Goal: Task Accomplishment & Management: Manage account settings

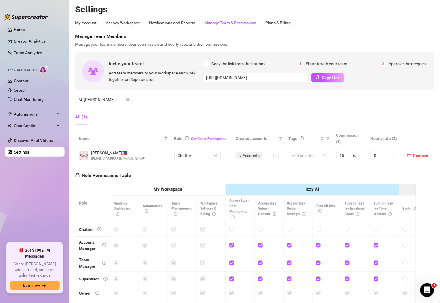
scroll to position [57, 0]
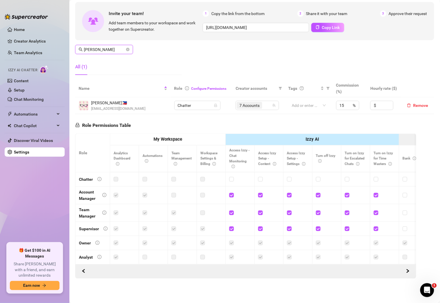
click at [109, 46] on input "[PERSON_NAME]" at bounding box center [104, 49] width 41 height 6
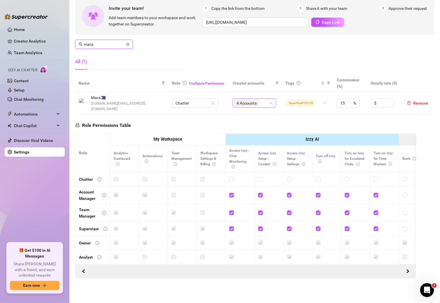
click at [260, 99] on div "4 Accounts" at bounding box center [251, 103] width 35 height 8
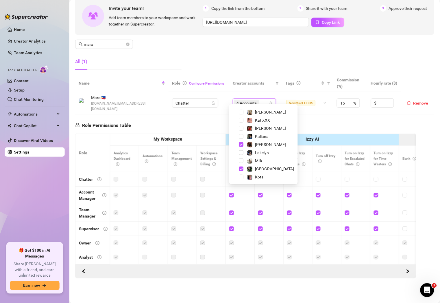
scroll to position [96, 0]
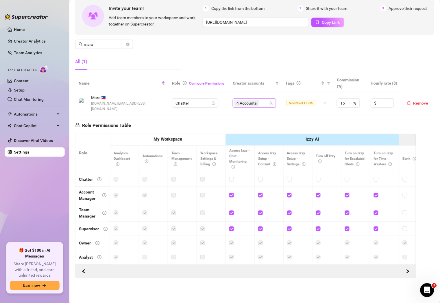
click at [215, 68] on div "Manage Team Members Manage your team members, their commission and hourly rate,…" at bounding box center [254, 26] width 359 height 97
click at [115, 41] on input "mara" at bounding box center [104, 44] width 41 height 6
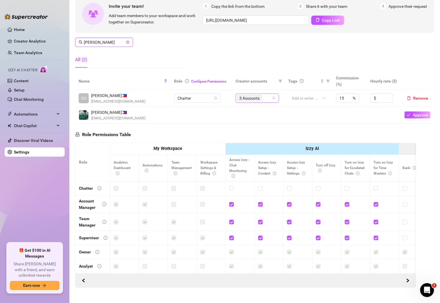
click at [268, 97] on div "3 Accounts" at bounding box center [254, 98] width 35 height 8
type input "[PERSON_NAME]"
click at [264, 60] on div "Manage Team Members Manage your team members, their commission and hourly rate,…" at bounding box center [254, 24] width 359 height 97
click at [420, 131] on div "Manage Team Members Manage your team members, their commission and hourly rate,…" at bounding box center [254, 132] width 359 height 312
